Goal: Task Accomplishment & Management: Complete application form

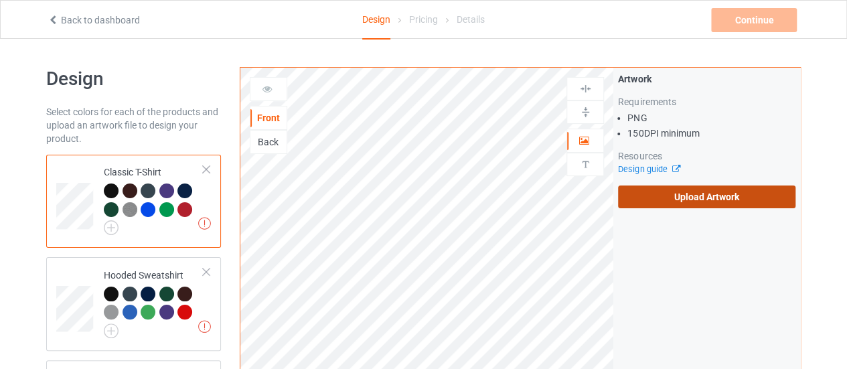
click at [649, 196] on label "Upload Artwork" at bounding box center [706, 197] width 177 height 23
click at [0, 0] on input "Upload Artwork" at bounding box center [0, 0] width 0 height 0
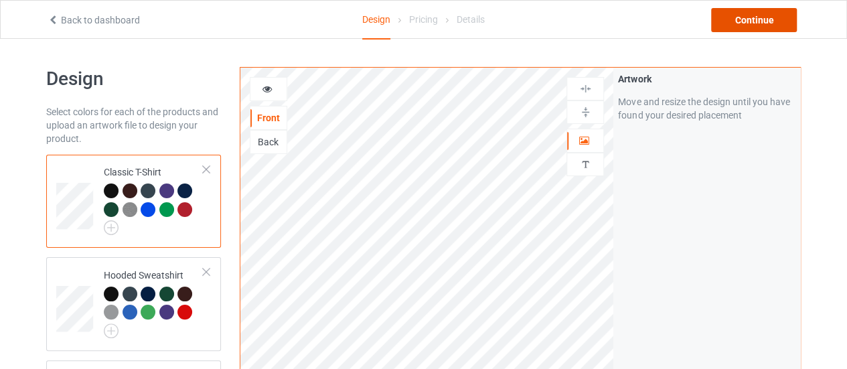
click at [734, 12] on div "Continue" at bounding box center [754, 20] width 86 height 24
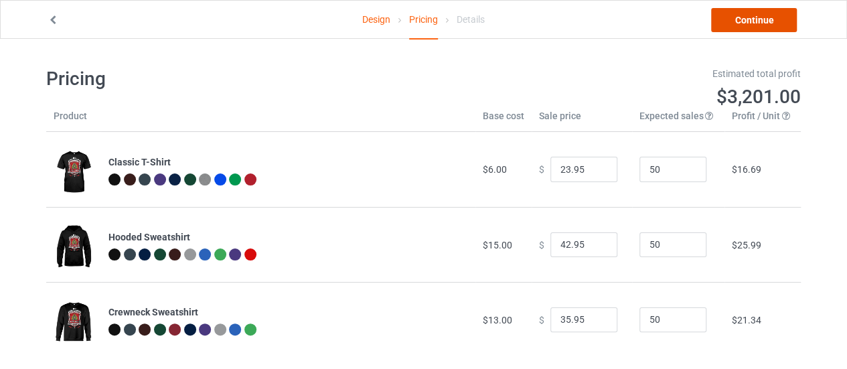
click at [747, 15] on link "Continue" at bounding box center [754, 20] width 86 height 24
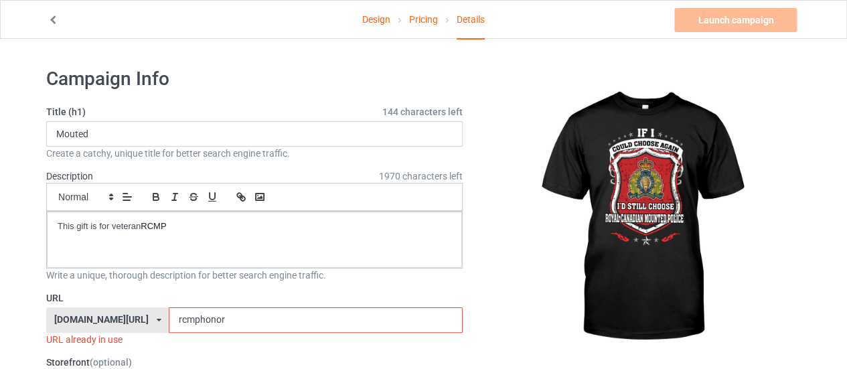
drag, startPoint x: 194, startPoint y: 321, endPoint x: 164, endPoint y: 319, distance: 30.3
click at [169, 319] on input "rcmphonor" at bounding box center [315, 319] width 293 height 25
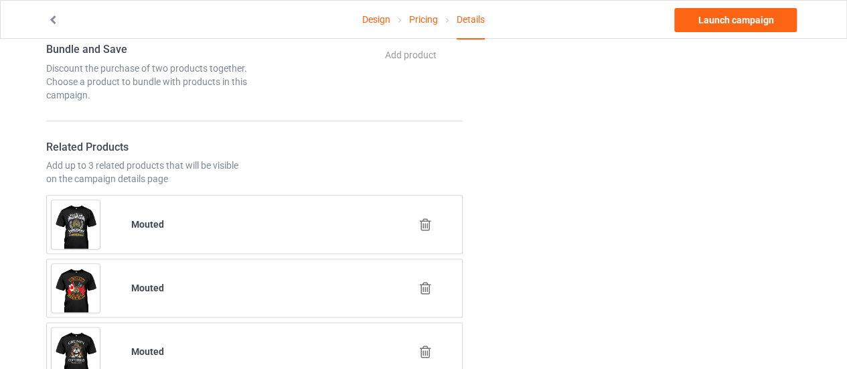
scroll to position [729, 0]
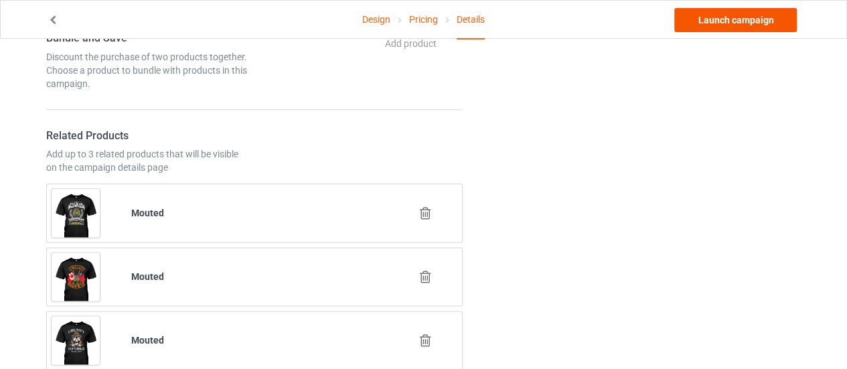
type input "rcmpchoose"
click at [723, 25] on link "Launch campaign" at bounding box center [735, 20] width 123 height 24
